Goal: Communication & Community: Answer question/provide support

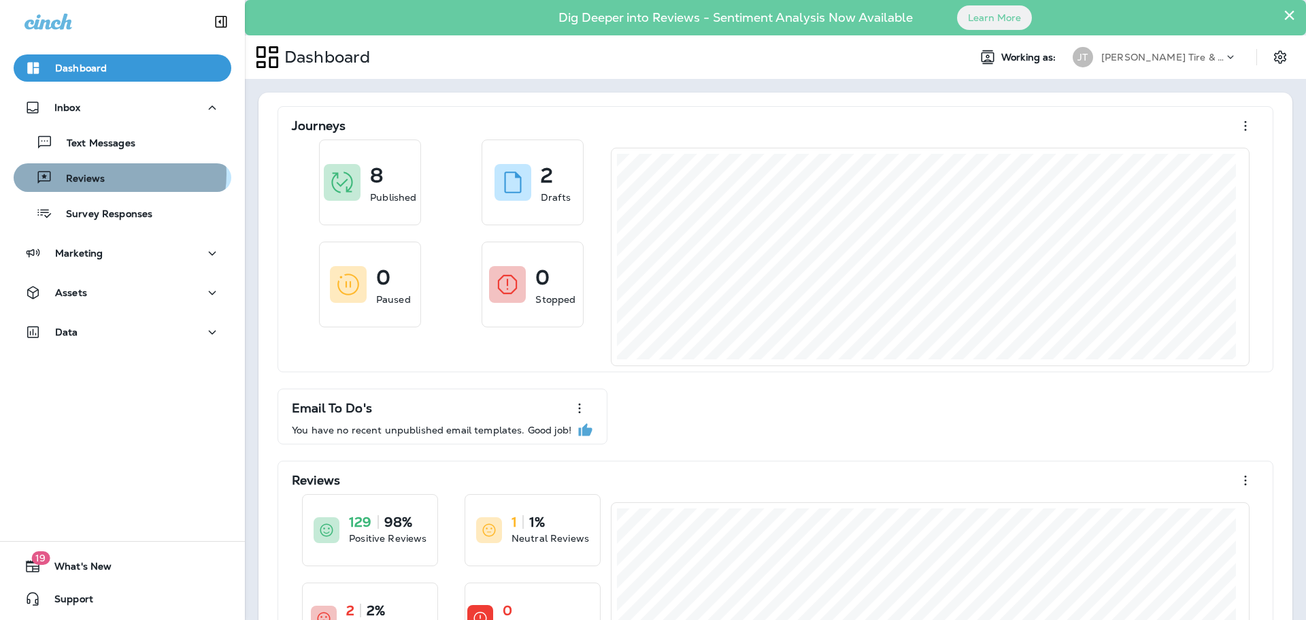
click at [113, 174] on div "Reviews" at bounding box center [122, 177] width 207 height 20
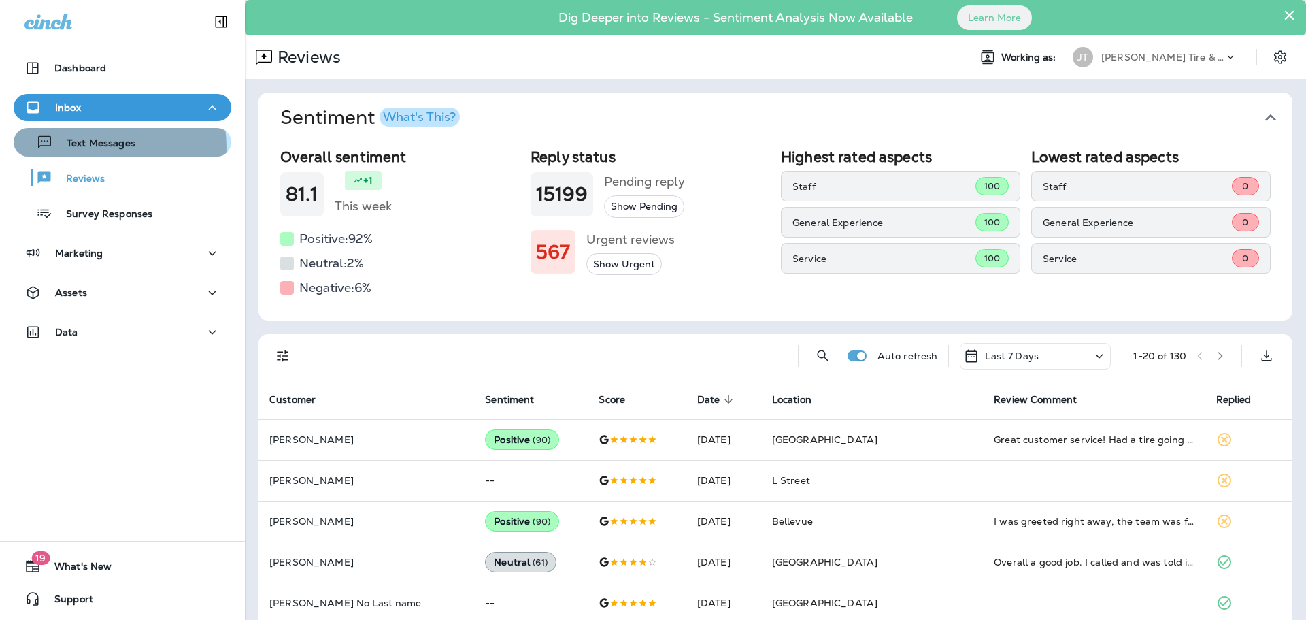
click at [88, 148] on p "Text Messages" at bounding box center [94, 143] width 82 height 13
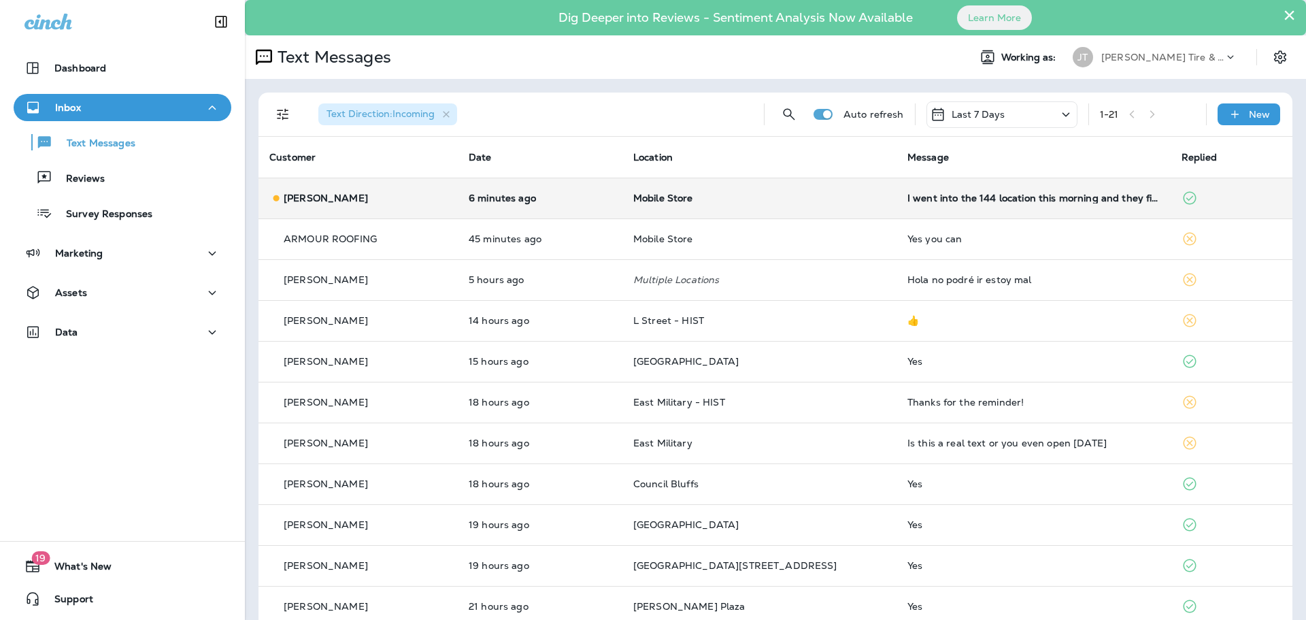
click at [919, 212] on td "I went into the 144 location this morning and they fixed it. No longer needed. …" at bounding box center [1033, 198] width 274 height 41
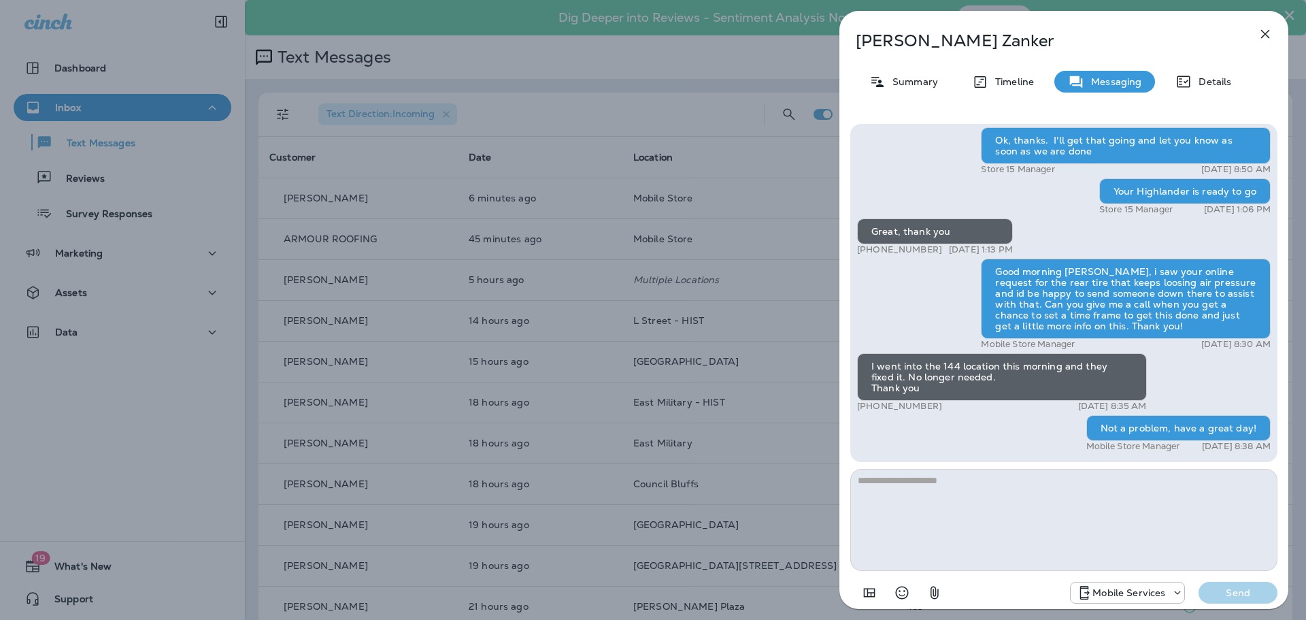
click at [1260, 34] on icon "button" at bounding box center [1265, 34] width 16 height 16
